Goal: Task Accomplishment & Management: Complete application form

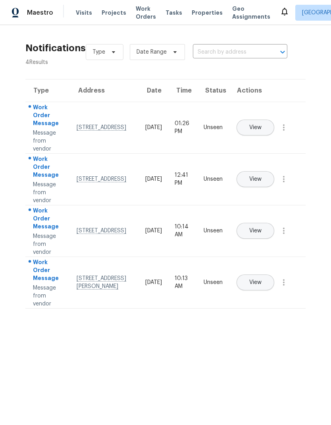
click at [136, 15] on span "Work Orders" at bounding box center [146, 13] width 20 height 16
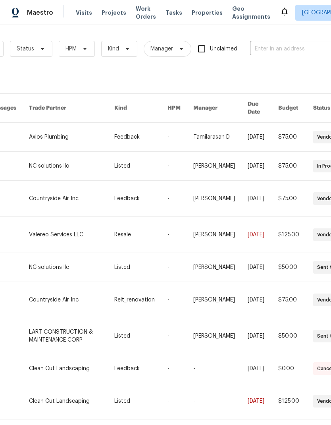
scroll to position [0, 93]
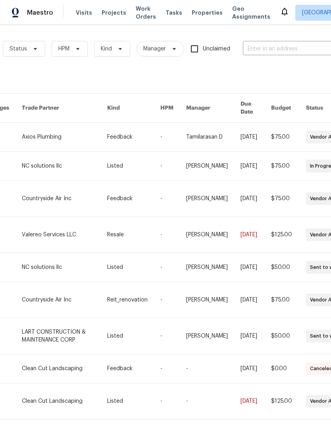
click at [295, 50] on input "text" at bounding box center [282, 49] width 79 height 12
type input "b"
click at [263, 49] on input "mission spring" at bounding box center [282, 49] width 79 height 12
click at [293, 52] on input "mission spring" at bounding box center [282, 49] width 79 height 12
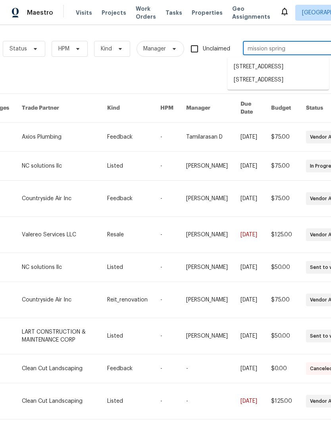
type input "[GEOGRAPHIC_DATA]"
click at [291, 87] on li "[STREET_ADDRESS]" at bounding box center [278, 80] width 102 height 13
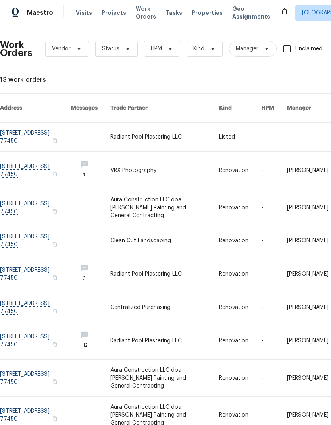
click at [37, 133] on link at bounding box center [35, 137] width 71 height 29
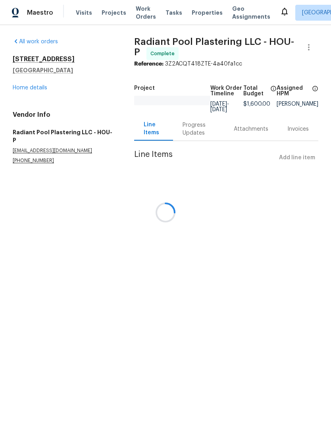
click at [41, 91] on div at bounding box center [165, 212] width 331 height 425
click at [37, 85] on div at bounding box center [165, 212] width 331 height 425
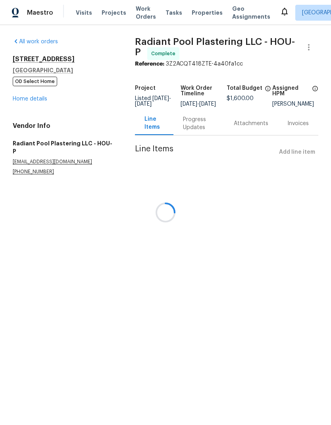
click at [40, 98] on div at bounding box center [165, 212] width 331 height 425
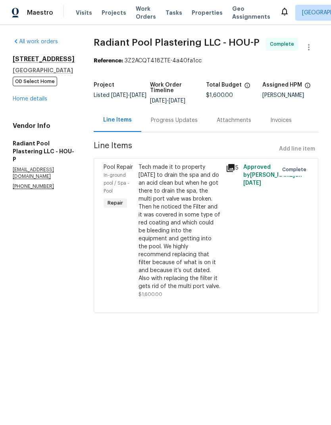
click at [35, 97] on link "Home details" at bounding box center [30, 99] width 35 height 6
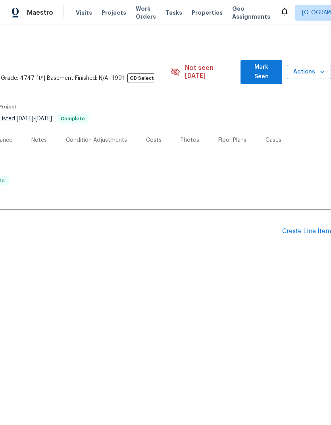
scroll to position [0, 118]
click at [310, 227] on div "Create Line Item" at bounding box center [306, 231] width 49 height 8
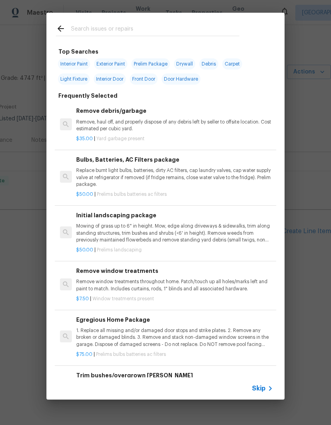
click at [158, 25] on input "text" at bounding box center [155, 30] width 168 height 12
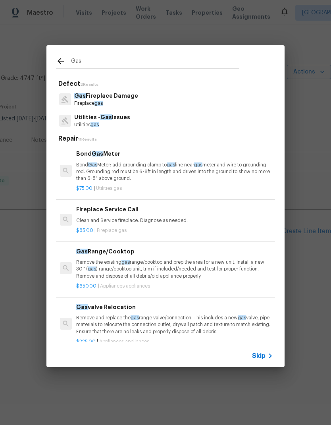
type input "Gas"
click at [139, 124] on div "Utilities - Gas Issues Utilities gas" at bounding box center [165, 120] width 219 height 21
click at [143, 125] on div "Utilities - Gas Issues Utilities gas" at bounding box center [165, 120] width 219 height 21
click at [116, 122] on p "Utilities gas" at bounding box center [102, 124] width 56 height 7
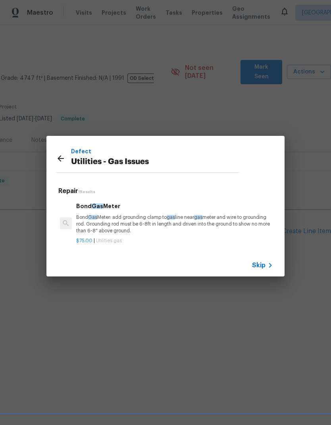
click at [162, 224] on p "Bond Gas Meter: add grounding clamp to gas line near gas meter and wire to grou…" at bounding box center [174, 224] width 197 height 20
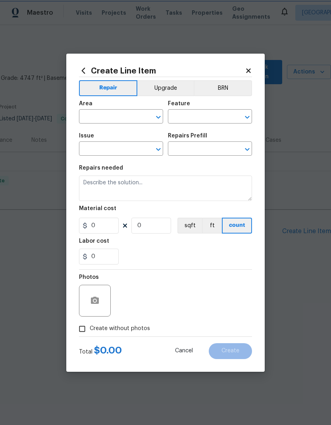
type input "Utilities - Gas Issues"
type textarea "Bond Gas Meter: add grounding clamp to gas line near gas meter and wire to grou…"
type input "1"
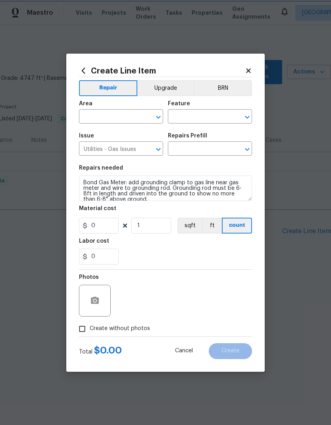
type input "Bond Gas Meter $75.00"
type input "75"
click at [220, 150] on input "Bond Gas Meter $75.00" at bounding box center [199, 149] width 62 height 12
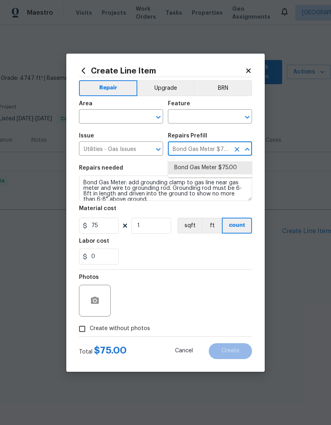
type input "o"
click at [126, 121] on input "text" at bounding box center [110, 117] width 62 height 12
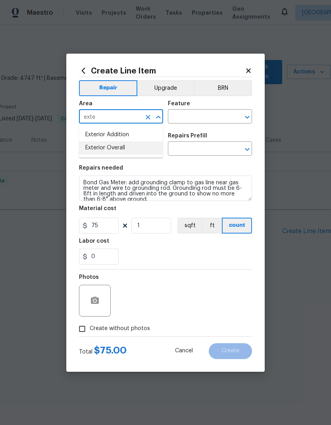
click at [138, 153] on li "Exterior Overall" at bounding box center [121, 147] width 84 height 13
type input "Exterior Overall"
click at [205, 118] on input "text" at bounding box center [199, 117] width 62 height 12
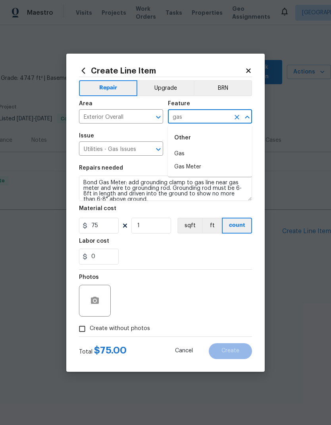
click at [199, 153] on li "Gas" at bounding box center [210, 153] width 84 height 13
type input "Gas"
click at [129, 152] on input "Utilities - Gas Issues" at bounding box center [110, 149] width 62 height 12
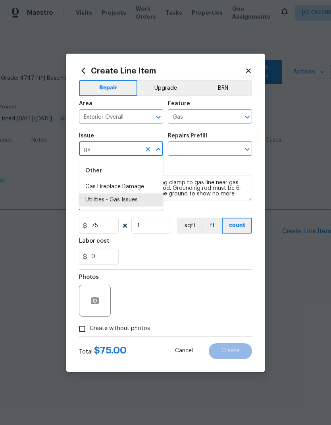
type input "g"
type input "o"
click at [131, 202] on li "General Plumbing" at bounding box center [121, 199] width 84 height 13
type input "General Plumbing"
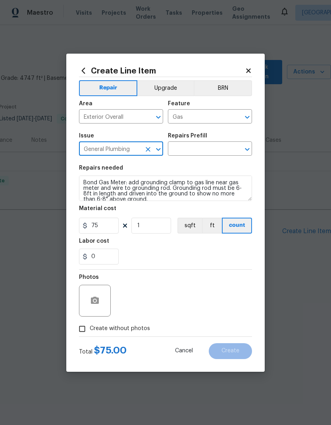
click at [211, 145] on input "text" at bounding box center [199, 149] width 62 height 12
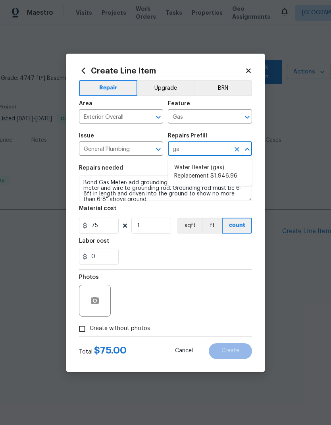
type input "g"
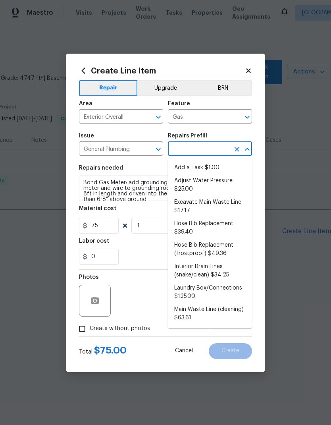
click at [204, 172] on li "Add a Task $1.00" at bounding box center [210, 167] width 84 height 13
type input "Add a Task $1.00"
type input "Plumbing"
type textarea "HPM to detail"
type input "Add a Task $1.00"
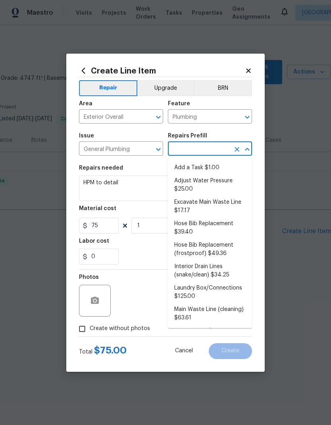
type input "1"
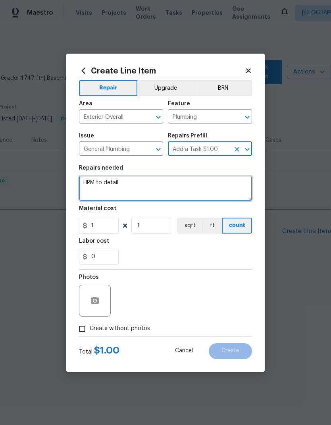
click at [105, 186] on textarea "HPM to detail" at bounding box center [165, 187] width 173 height 25
click at [90, 186] on textarea "HPM to detail" at bounding box center [165, 187] width 173 height 25
click at [90, 185] on textarea "HPM to detail" at bounding box center [165, 187] width 173 height 25
type textarea "Check leak at gas meter"
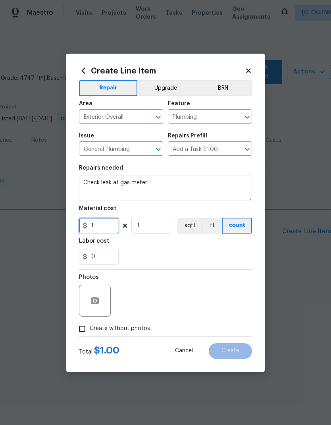
click at [104, 226] on input "1" at bounding box center [99, 226] width 40 height 16
click at [105, 233] on input "1" at bounding box center [99, 226] width 40 height 16
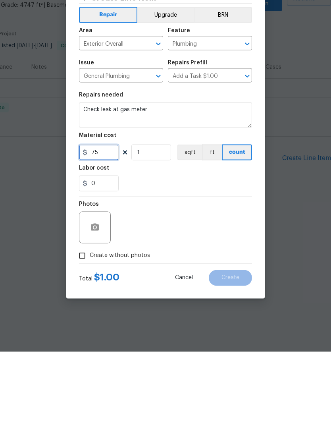
type input "75"
click at [81, 321] on input "Create without photos" at bounding box center [82, 328] width 15 height 15
checkbox input "true"
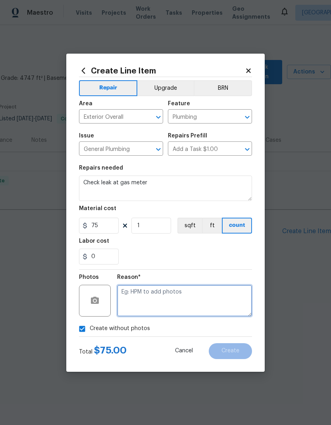
click at [179, 310] on textarea at bounding box center [184, 301] width 135 height 32
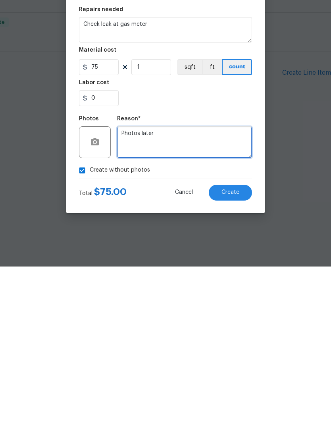
type textarea "Photos later"
click at [250, 343] on button "Create" at bounding box center [230, 351] width 43 height 16
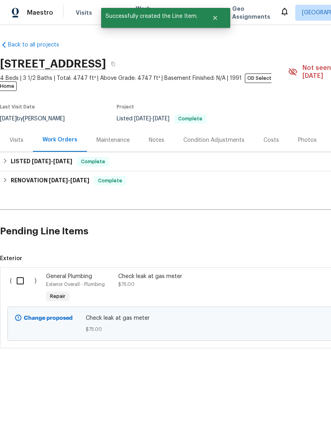
scroll to position [0, 0]
click at [21, 273] on input "checkbox" at bounding box center [23, 280] width 23 height 17
checkbox input "true"
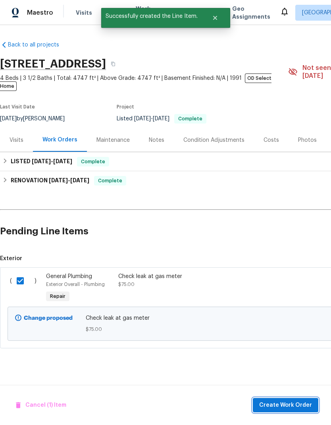
click at [302, 401] on span "Create Work Order" at bounding box center [285, 405] width 53 height 10
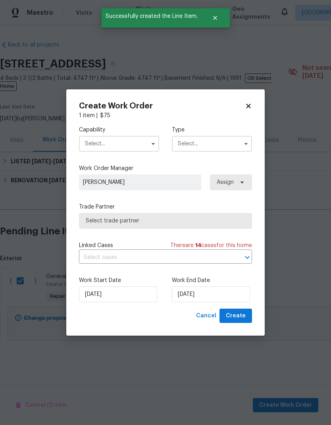
click at [135, 146] on input "text" at bounding box center [119, 144] width 80 height 16
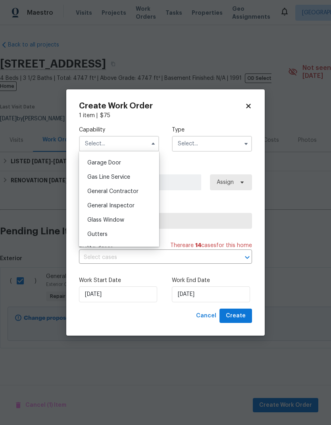
scroll to position [356, 0]
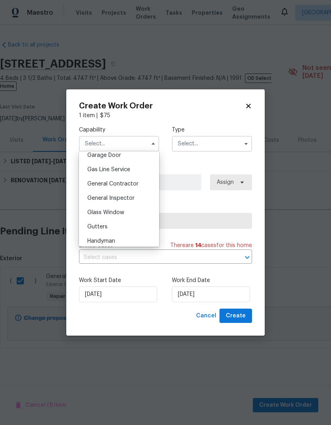
click at [139, 188] on div "General Contractor" at bounding box center [119, 184] width 76 height 14
type input "General Contractor"
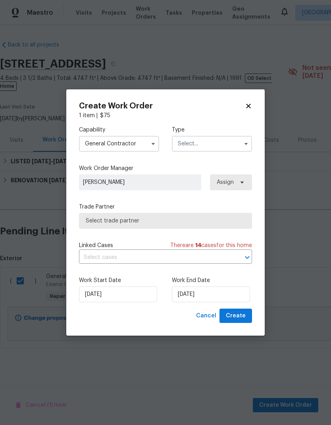
click at [221, 147] on input "text" at bounding box center [212, 144] width 80 height 16
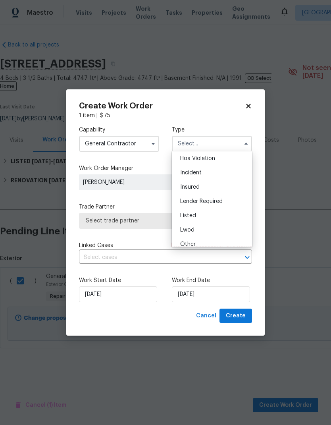
scroll to position [24, 0]
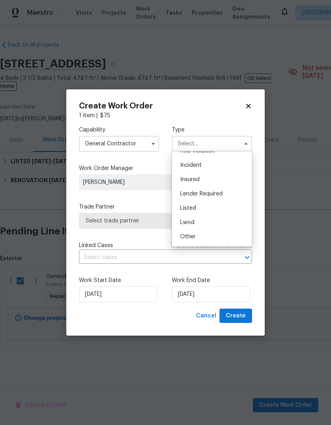
click at [227, 207] on div "Listed" at bounding box center [212, 208] width 76 height 14
type input "Listed"
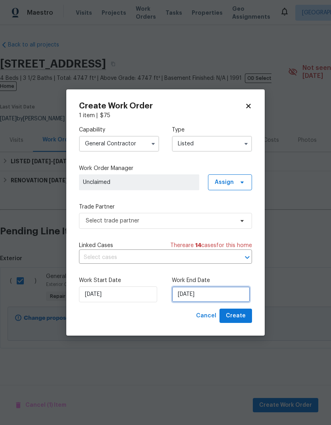
click at [209, 297] on input "[DATE]" at bounding box center [211, 294] width 78 height 16
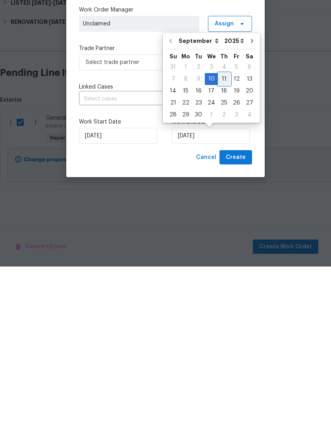
click at [220, 232] on div "11" at bounding box center [224, 237] width 12 height 11
type input "[DATE]"
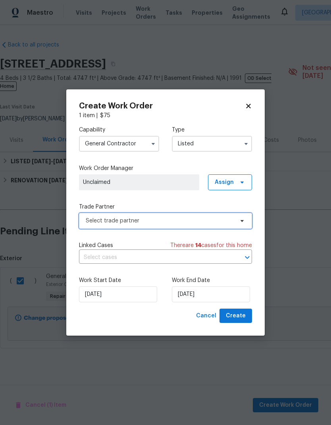
click at [168, 220] on span "Select trade partner" at bounding box center [160, 221] width 148 height 8
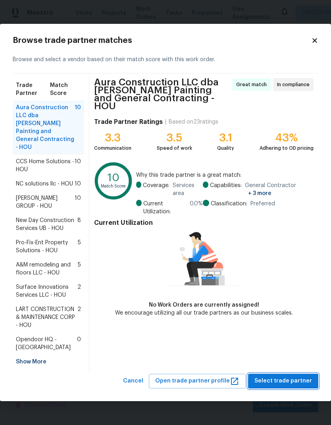
click at [298, 376] on span "Select trade partner" at bounding box center [283, 381] width 58 height 10
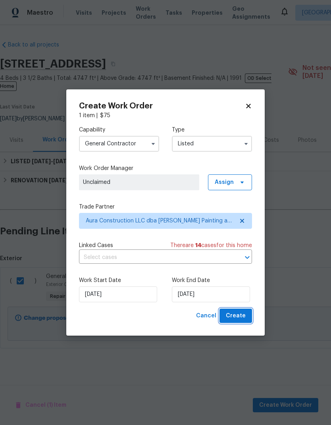
click at [248, 318] on button "Create" at bounding box center [236, 315] width 33 height 15
checkbox input "false"
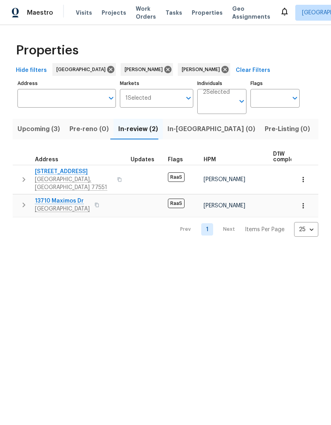
click at [305, 176] on icon "button" at bounding box center [303, 179] width 8 height 8
click at [317, 156] on div at bounding box center [165, 212] width 331 height 425
click at [320, 131] on span "Listed (17)" at bounding box center [336, 128] width 33 height 11
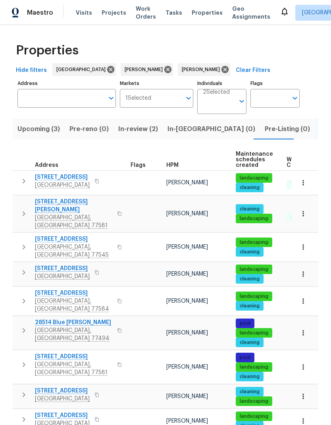
click at [303, 184] on icon "button" at bounding box center [303, 183] width 8 height 8
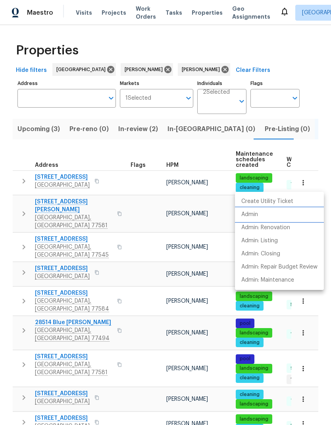
click at [258, 214] on p "Admin" at bounding box center [249, 214] width 17 height 8
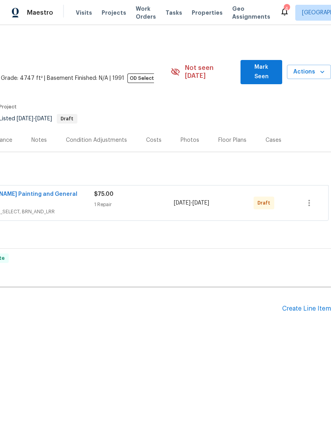
scroll to position [0, 118]
click at [308, 198] on icon "button" at bounding box center [310, 203] width 10 height 10
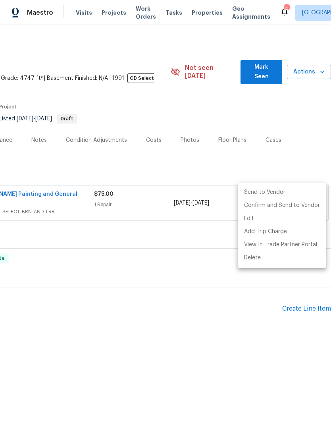
click at [273, 192] on li "Send to Vendor" at bounding box center [282, 192] width 89 height 13
click at [266, 193] on li "Send to Vendor" at bounding box center [282, 192] width 89 height 13
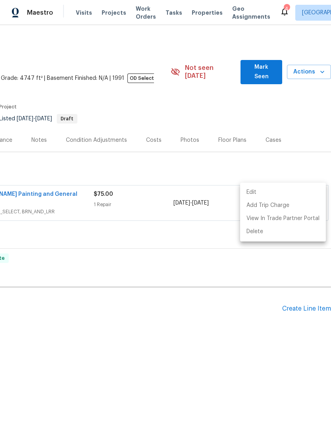
click at [188, 261] on div at bounding box center [165, 212] width 331 height 425
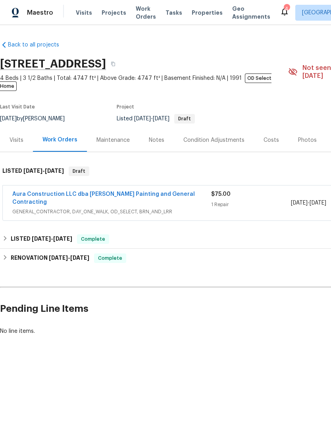
scroll to position [0, 0]
